Goal: Information Seeking & Learning: Check status

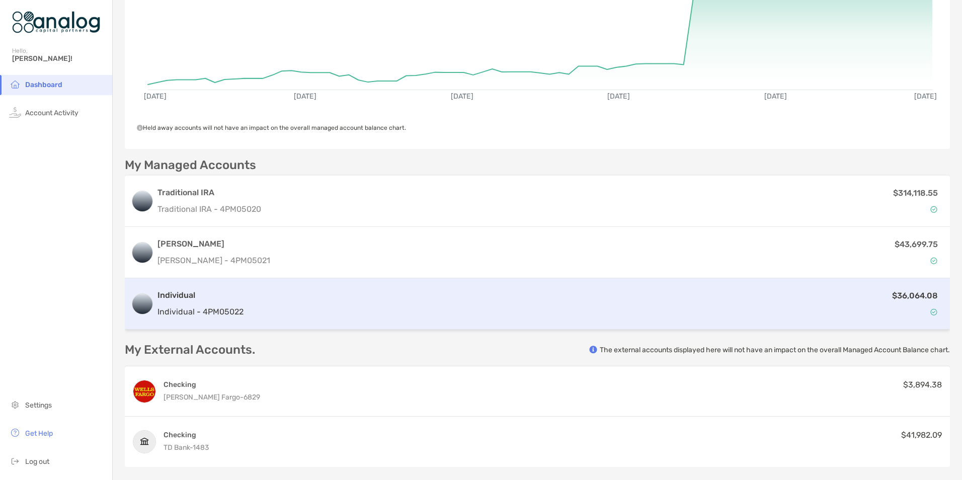
scroll to position [151, 0]
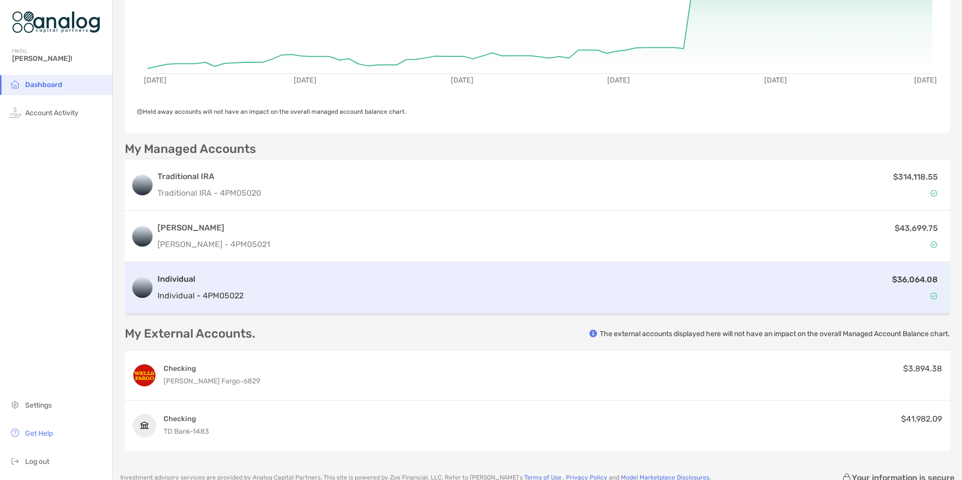
click at [181, 273] on h3 "Individual" at bounding box center [200, 279] width 86 height 12
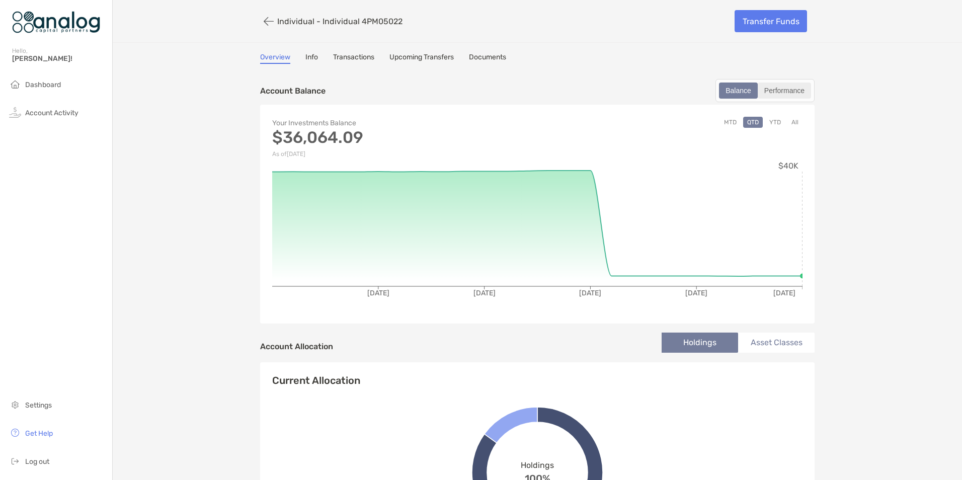
click at [778, 91] on div "Performance" at bounding box center [784, 91] width 51 height 14
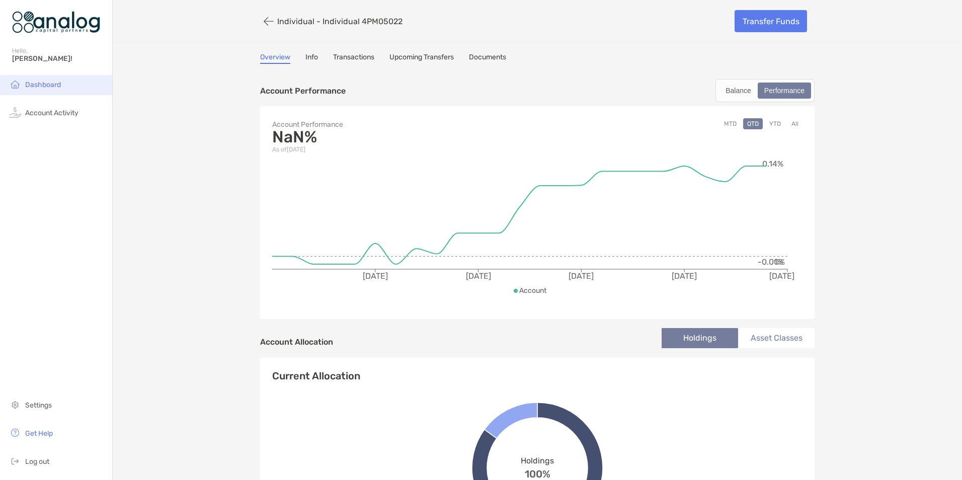
click at [47, 88] on span "Dashboard" at bounding box center [43, 85] width 36 height 9
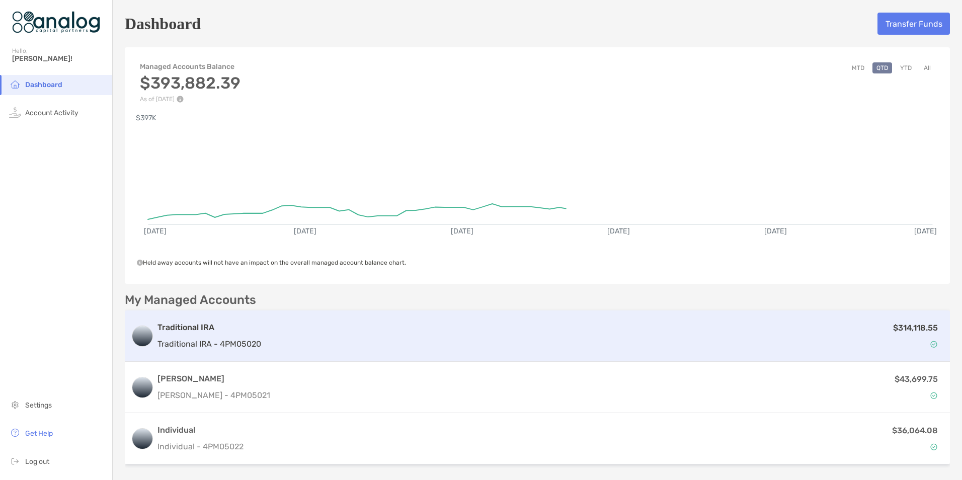
click at [198, 341] on p "Traditional IRA - 4PM05020" at bounding box center [209, 344] width 104 height 13
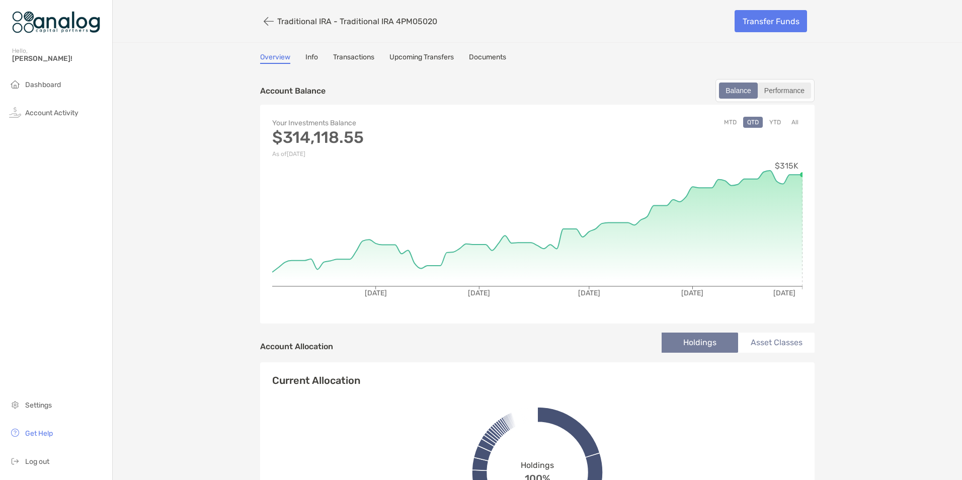
click at [780, 94] on div "Performance" at bounding box center [784, 91] width 51 height 14
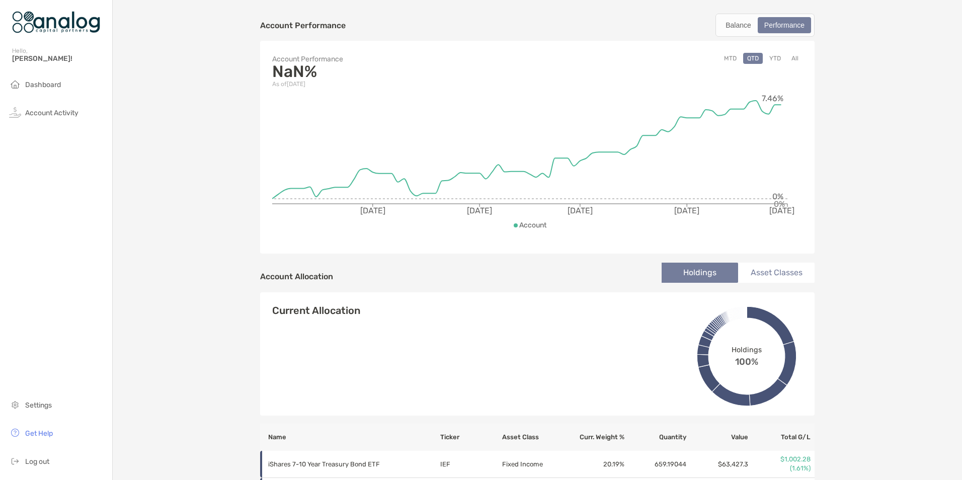
scroll to position [50, 0]
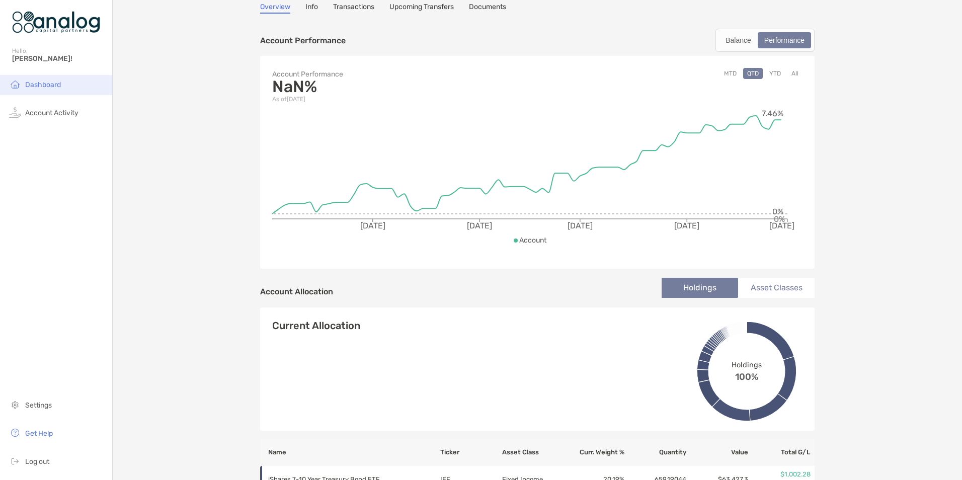
click at [54, 85] on span "Dashboard" at bounding box center [43, 85] width 36 height 9
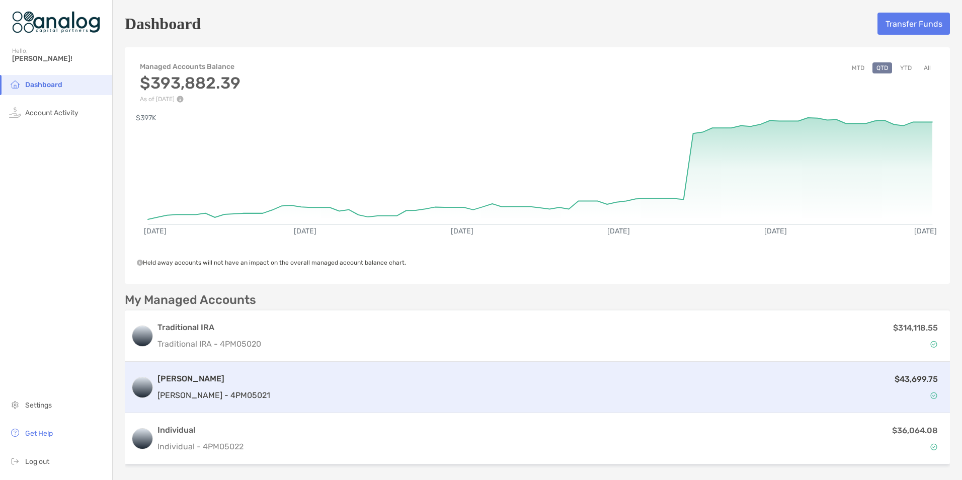
click at [207, 377] on h3 "[PERSON_NAME]" at bounding box center [213, 379] width 113 height 12
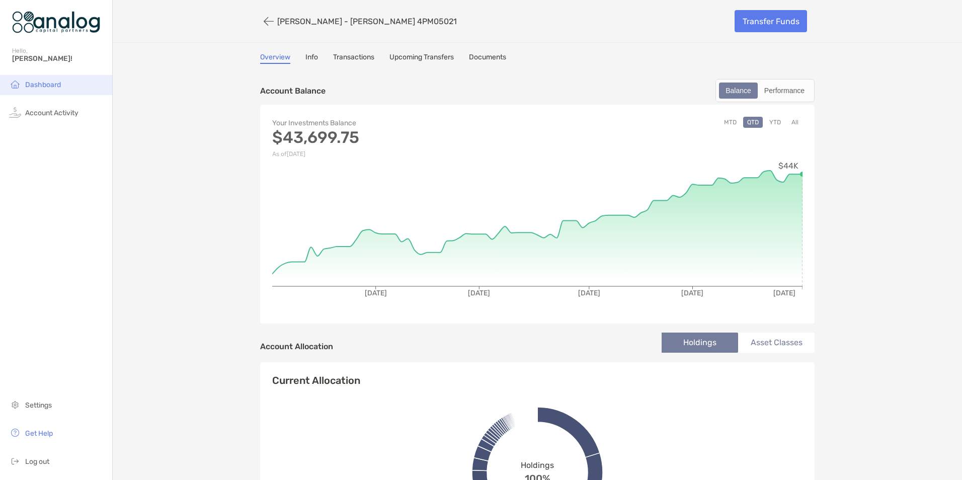
click at [55, 87] on span "Dashboard" at bounding box center [43, 85] width 36 height 9
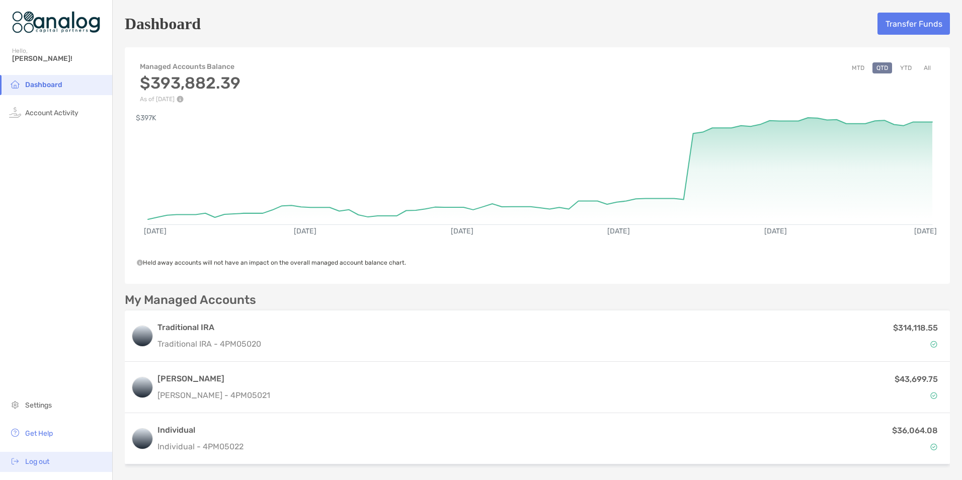
click at [47, 461] on span "Log out" at bounding box center [37, 461] width 24 height 9
